Goal: Information Seeking & Learning: Learn about a topic

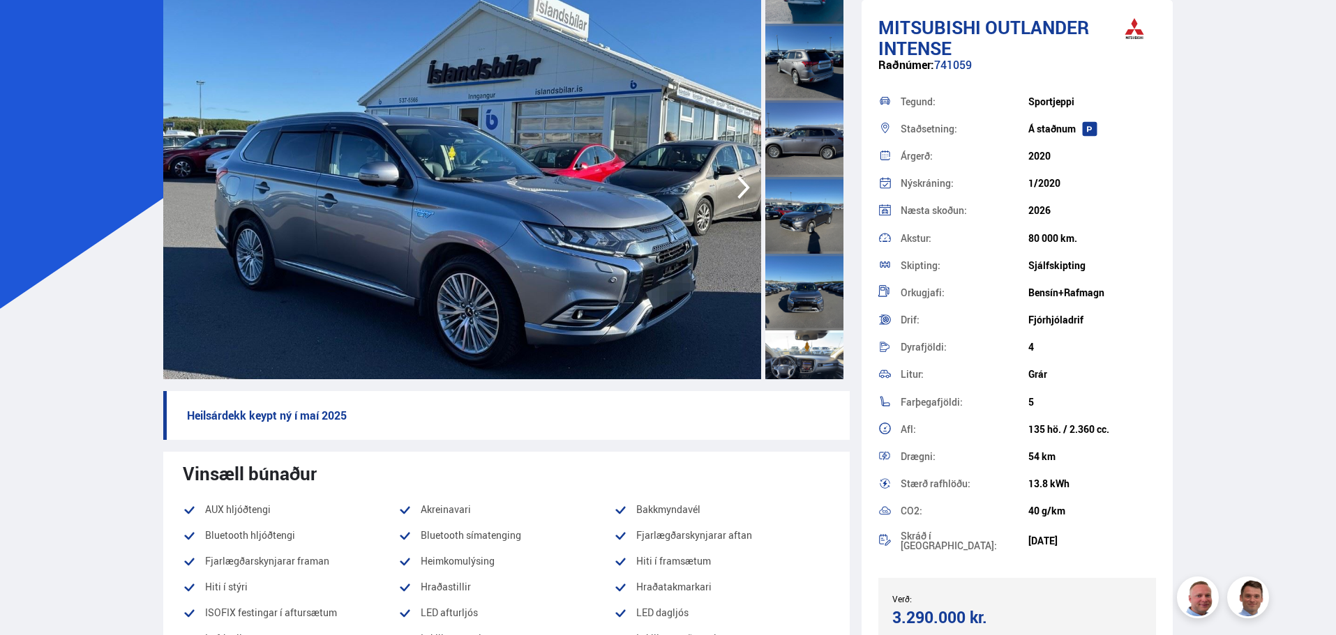
scroll to position [70, 0]
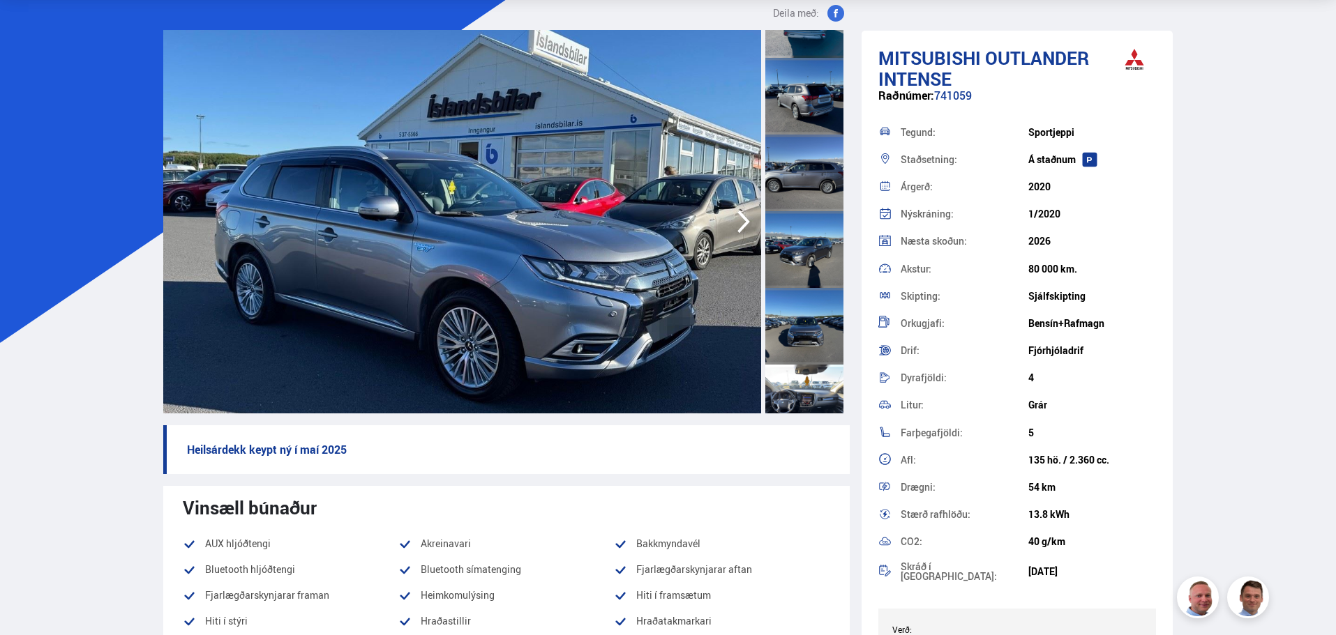
click at [811, 99] on div at bounding box center [804, 96] width 78 height 77
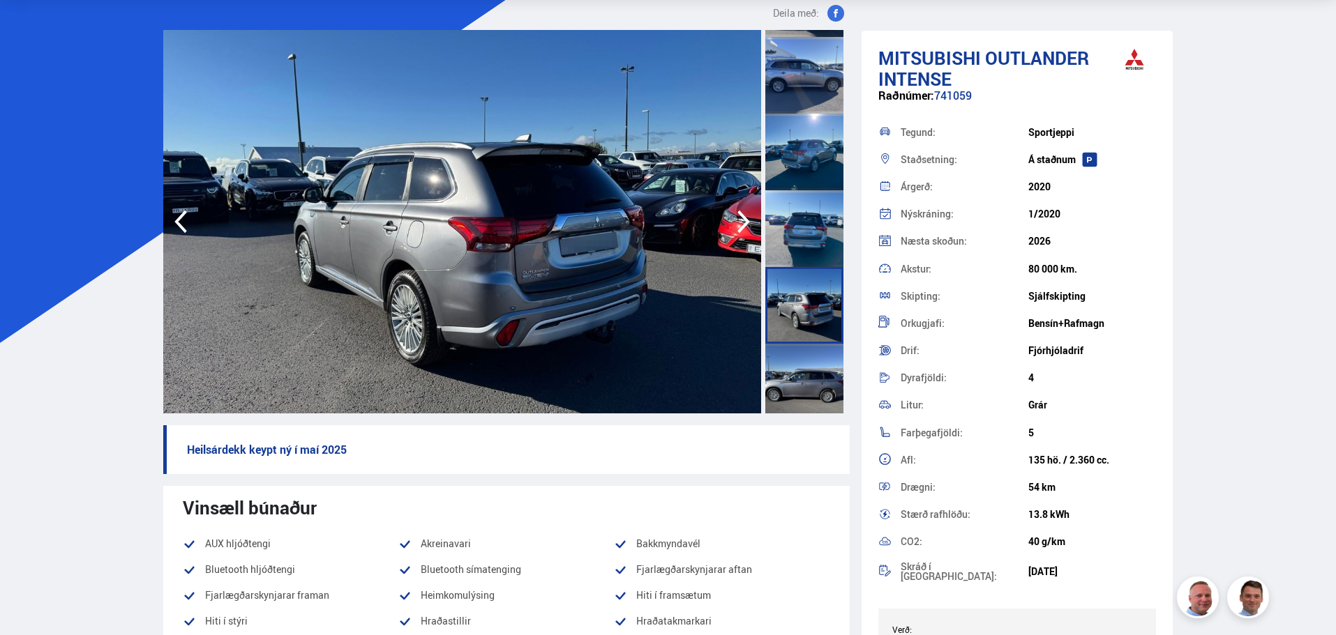
click at [800, 105] on div at bounding box center [804, 75] width 78 height 77
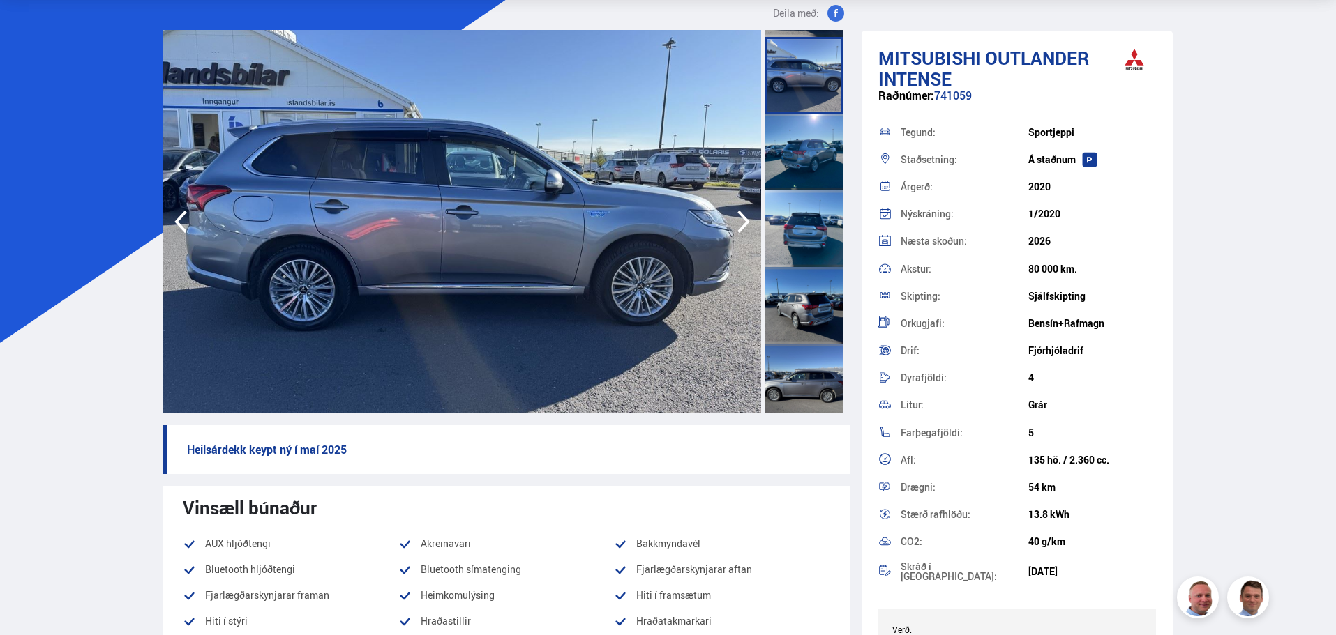
click at [746, 217] on icon "button" at bounding box center [744, 221] width 28 height 33
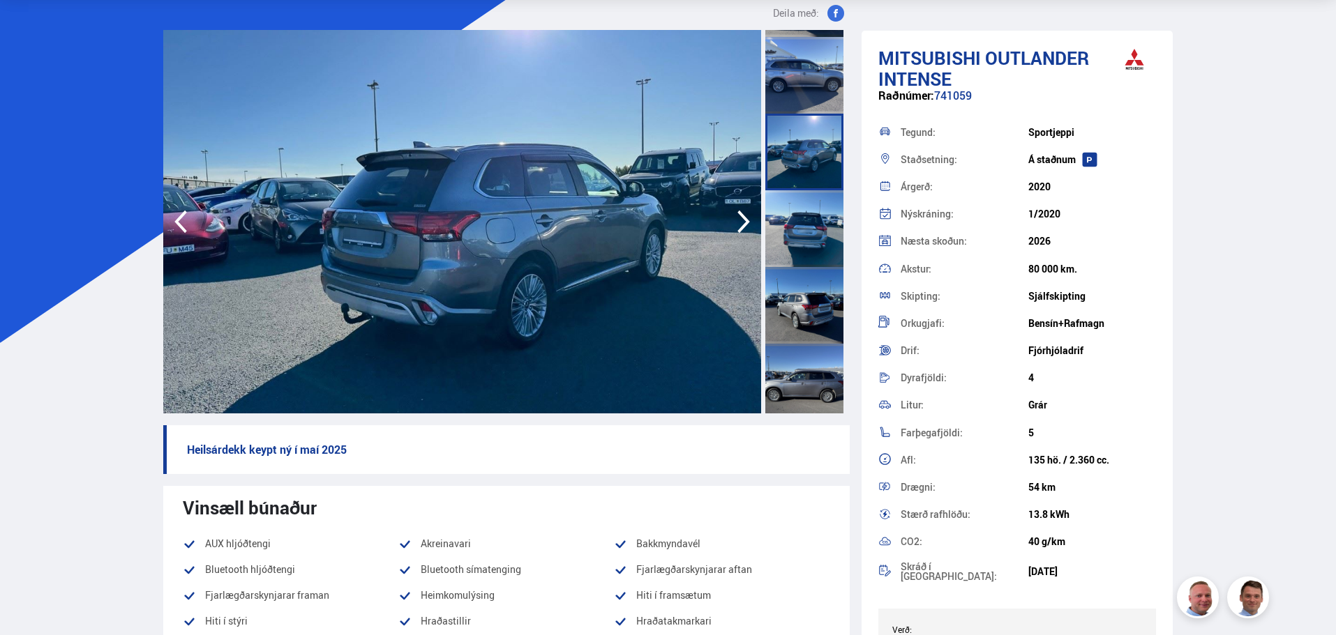
scroll to position [0, 0]
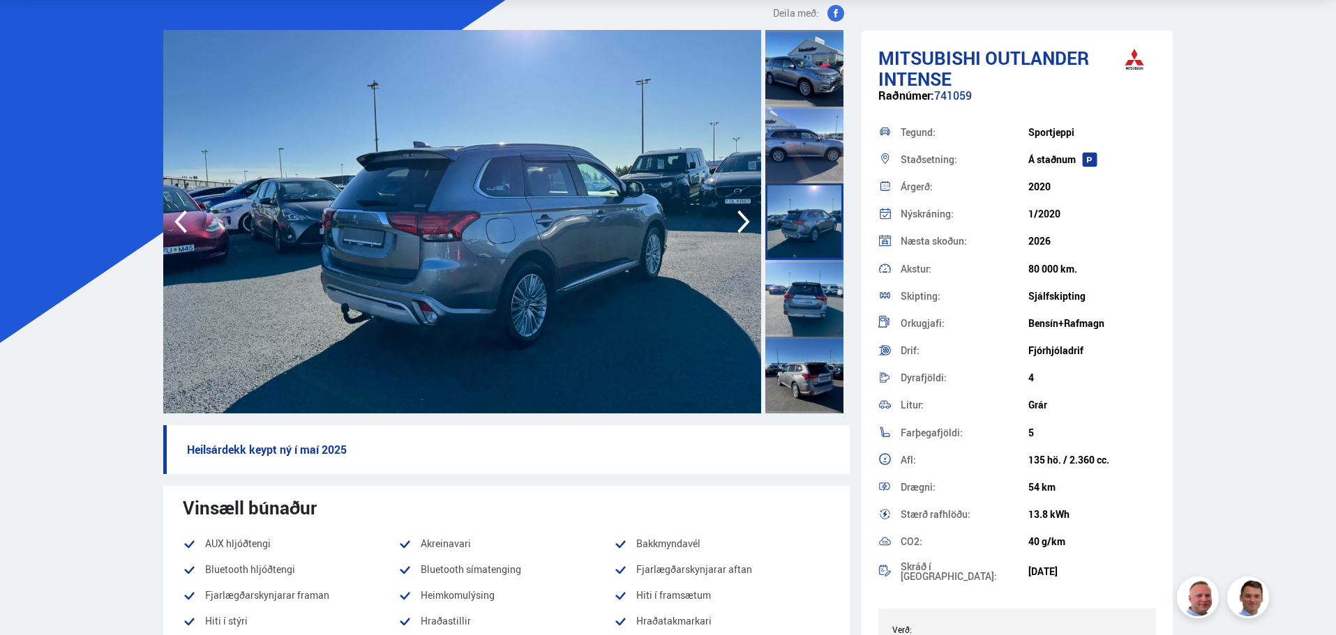
click at [471, 321] on img at bounding box center [462, 222] width 598 height 384
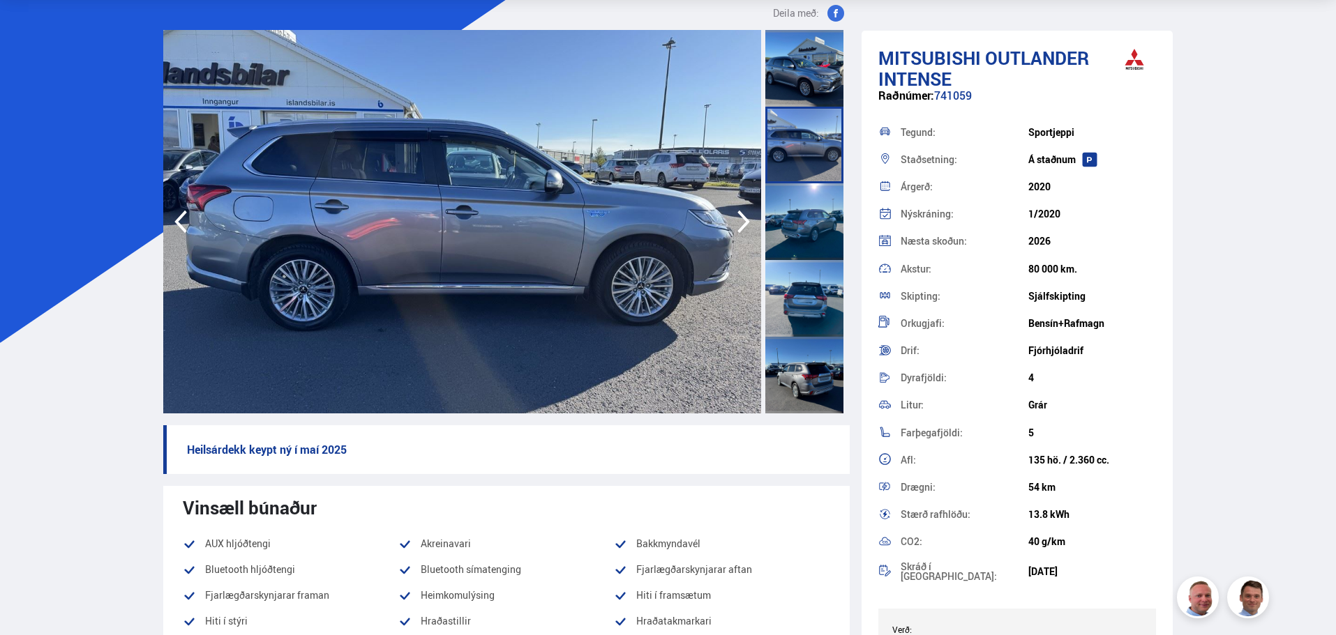
click at [458, 248] on img at bounding box center [462, 222] width 598 height 384
